Goal: Entertainment & Leisure: Consume media (video, audio)

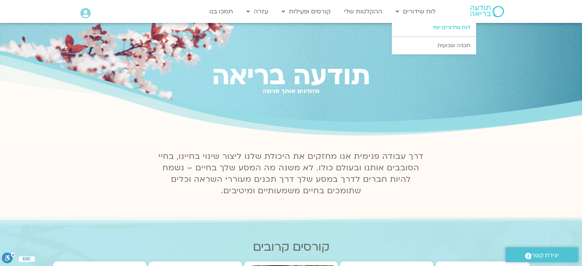
click at [438, 28] on link "לוח שידורים יומי" at bounding box center [434, 28] width 84 height 18
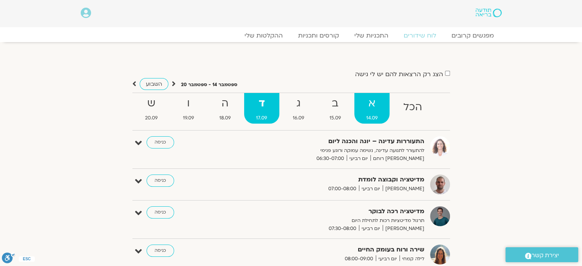
click at [360, 110] on strong "א" at bounding box center [372, 103] width 35 height 17
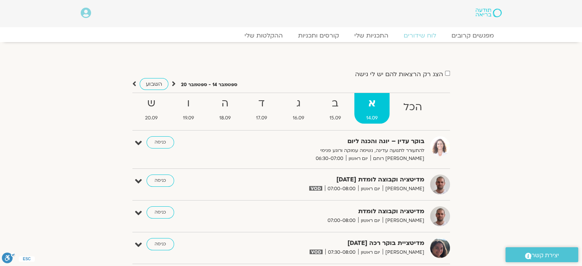
scroll to position [77, 0]
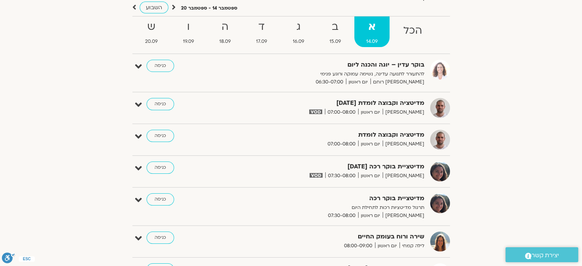
click at [199, 105] on div "מדיטציה וקבוצה לומדת 14.9.25 דקל קנטי יום ראשון 07:00-08:00 כניסה" at bounding box center [297, 108] width 306 height 20
click at [166, 106] on link "כניסה" at bounding box center [161, 104] width 28 height 12
